Goal: Information Seeking & Learning: Learn about a topic

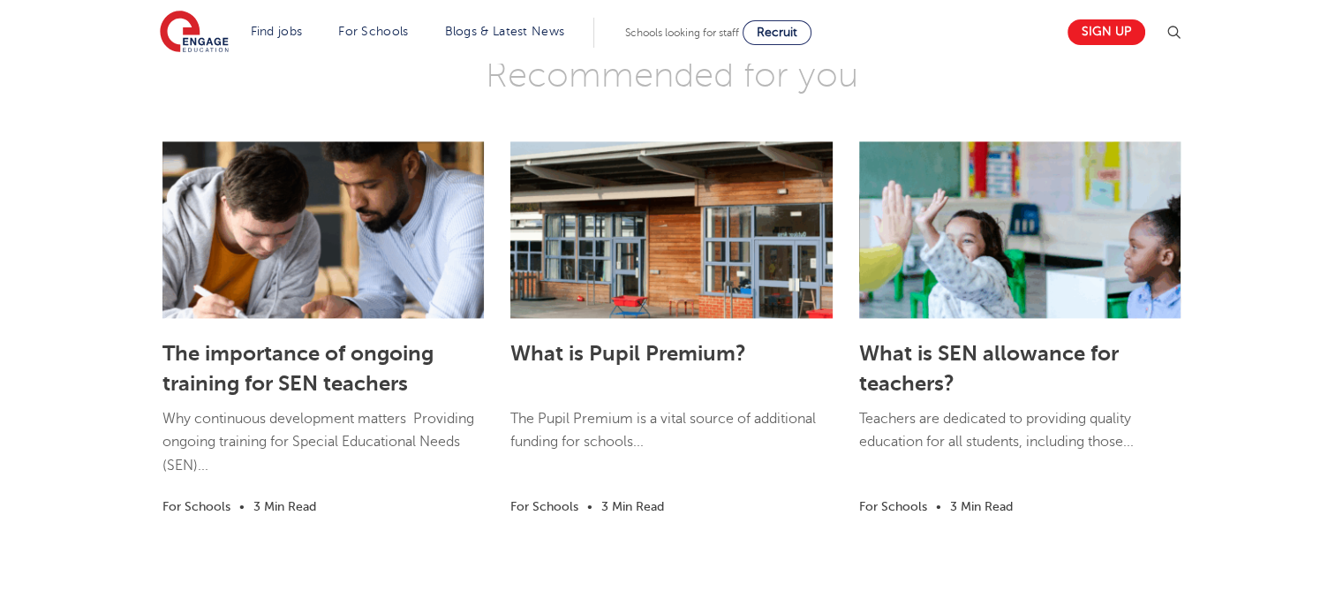
scroll to position [2465, 0]
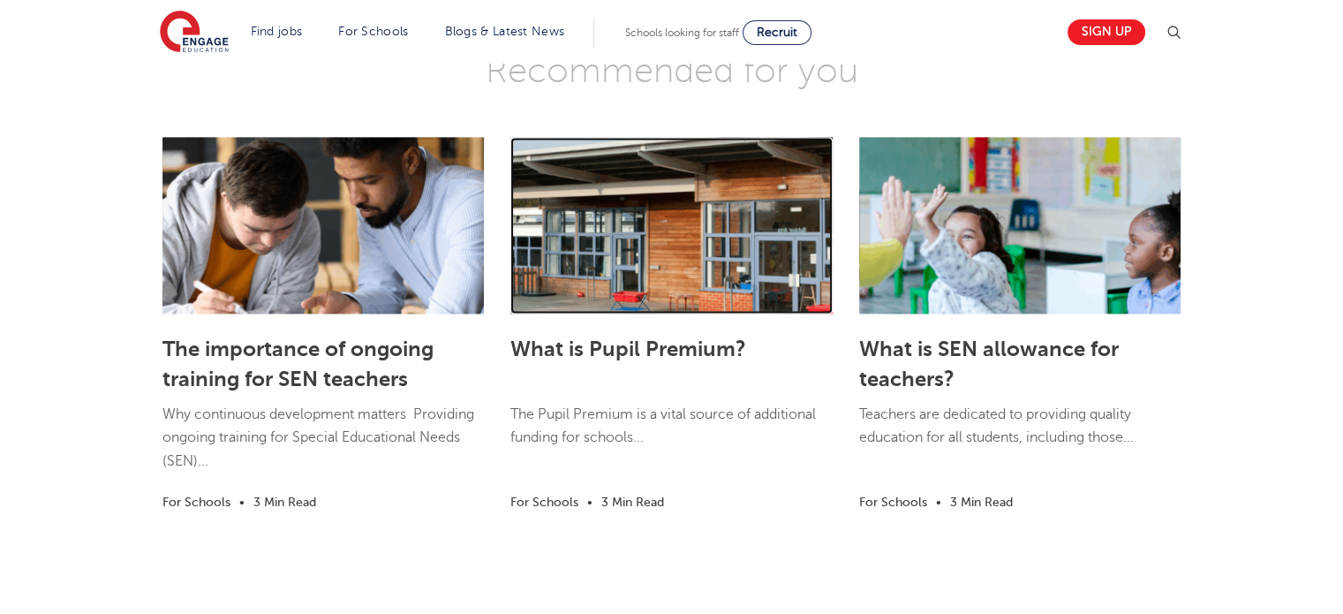
click at [613, 260] on link at bounding box center [670, 225] width 321 height 177
